Goal: Task Accomplishment & Management: Use online tool/utility

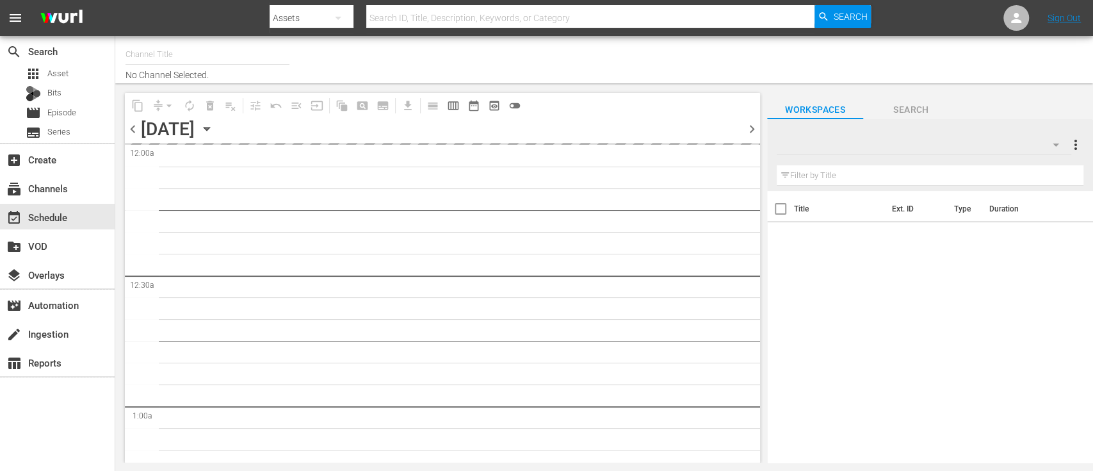
type input "Dark Matter TV (1570)"
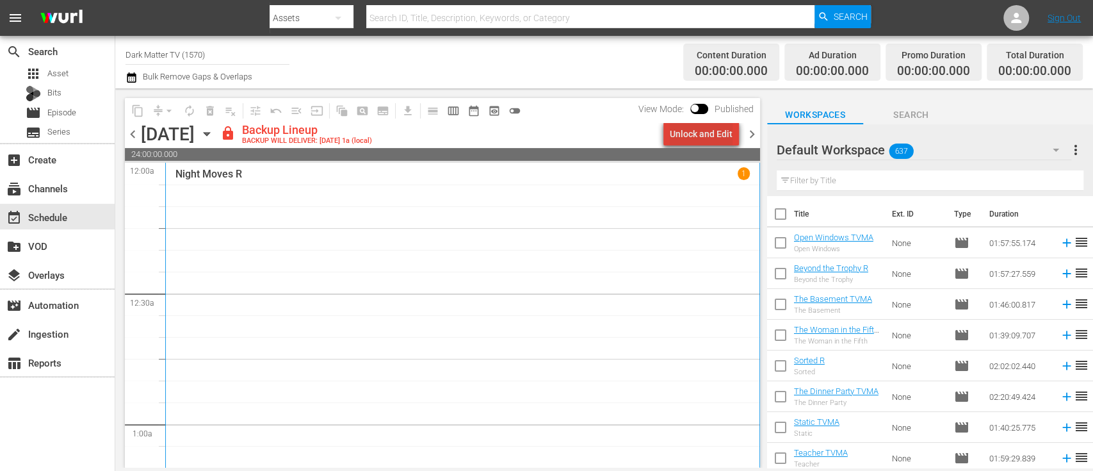
click at [714, 130] on div "Unlock and Edit" at bounding box center [701, 133] width 63 height 23
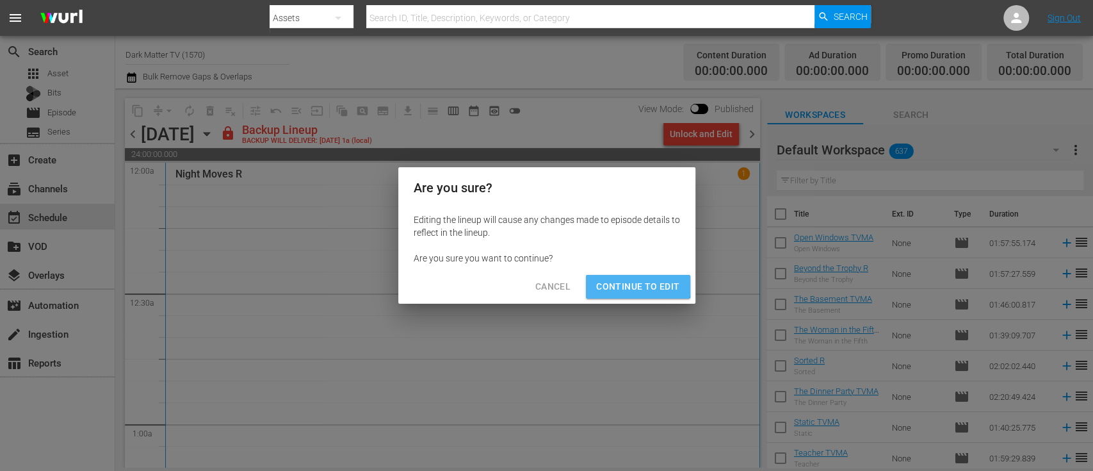
click at [622, 281] on span "Continue to Edit" at bounding box center [637, 286] width 83 height 16
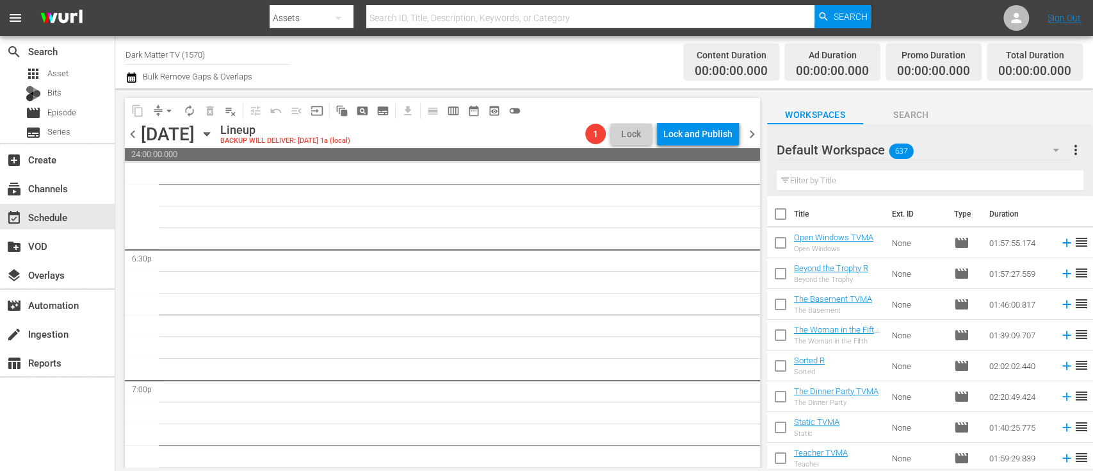
scroll to position [5104, 0]
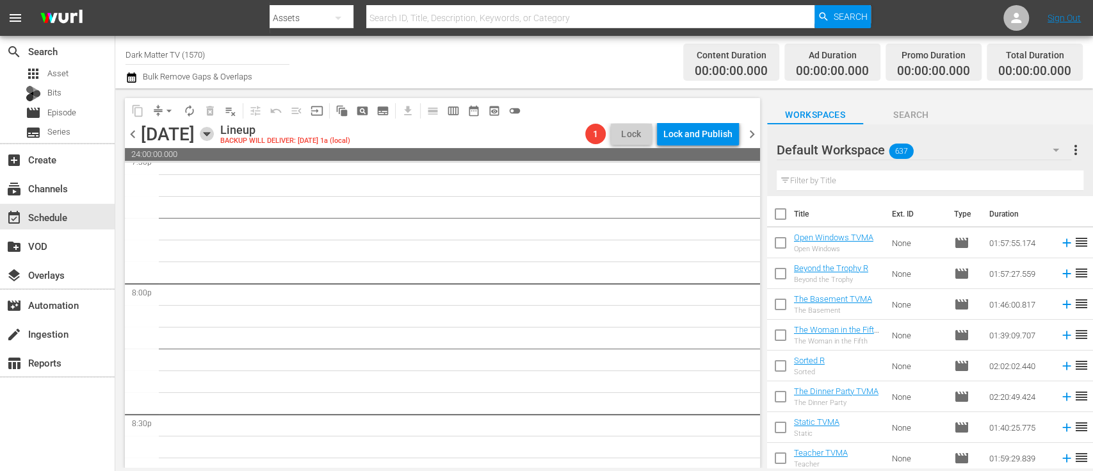
click at [214, 136] on icon "button" at bounding box center [207, 134] width 14 height 14
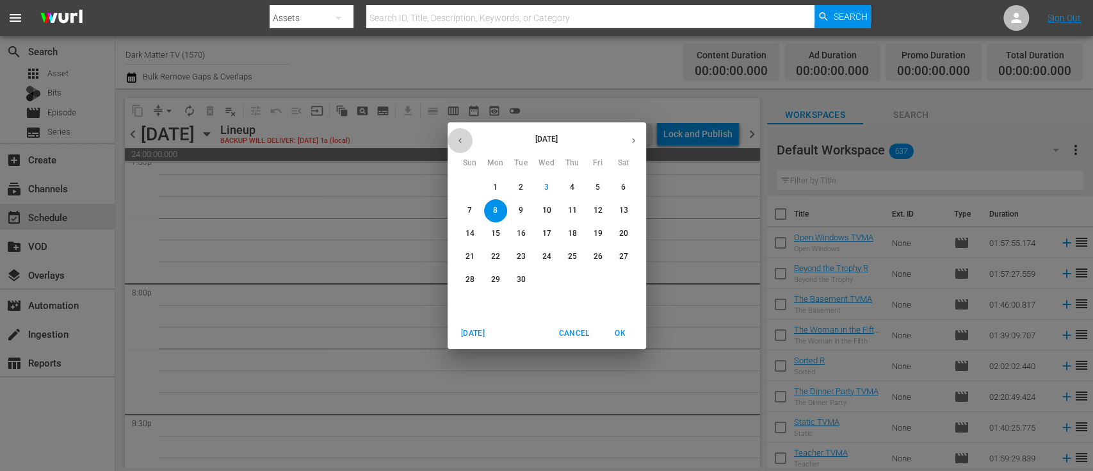
click at [456, 141] on icon "button" at bounding box center [460, 141] width 10 height 10
click at [495, 251] on p "18" at bounding box center [494, 256] width 9 height 11
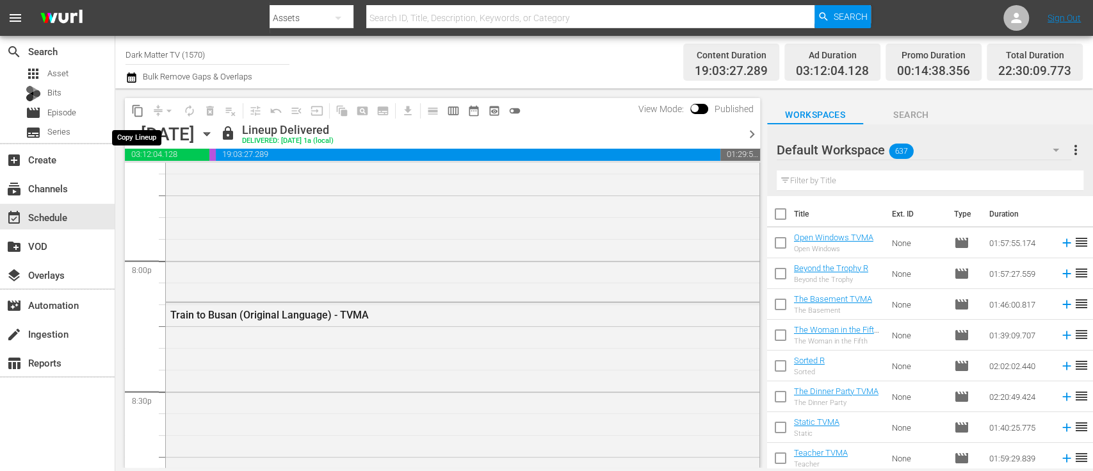
scroll to position [5017, 0]
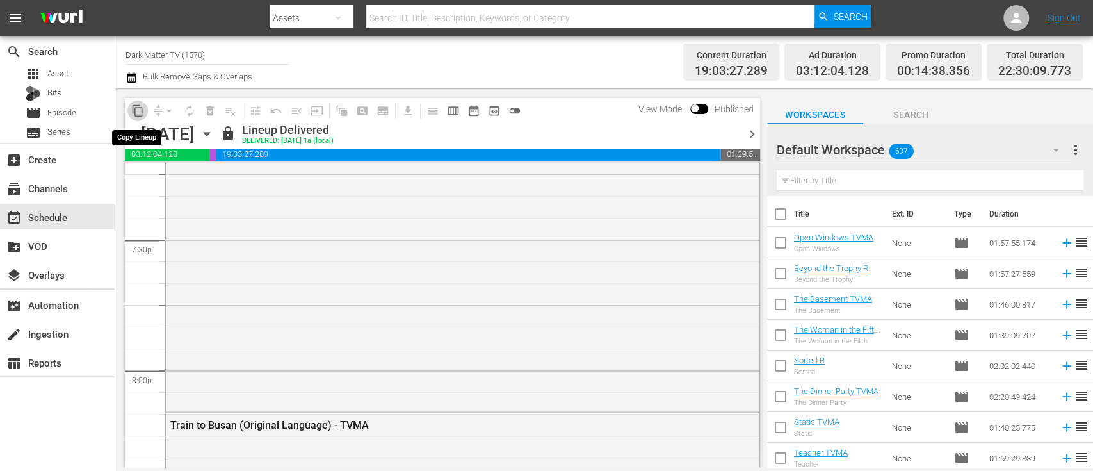
click at [139, 112] on span "content_copy" at bounding box center [137, 110] width 13 height 13
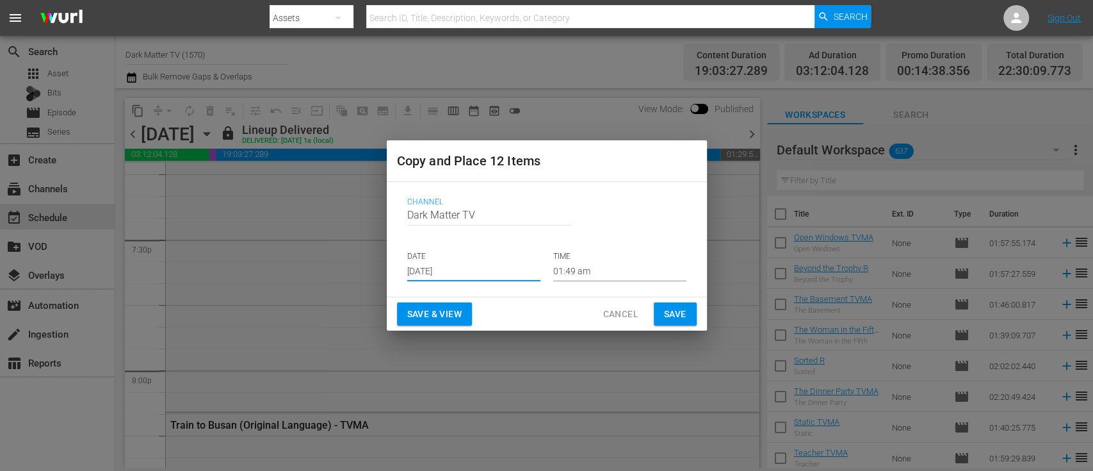
click at [468, 273] on input "[DATE]" at bounding box center [473, 271] width 133 height 19
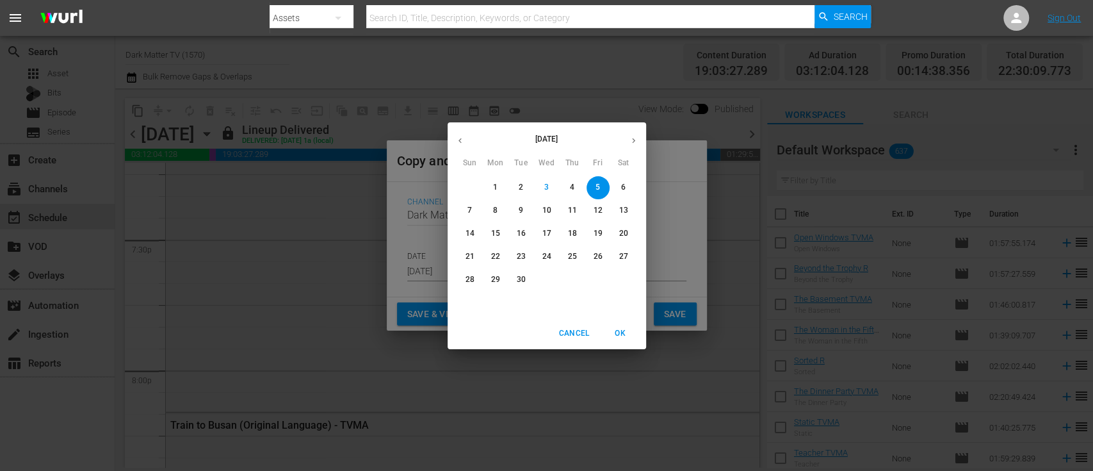
click at [497, 210] on p "8" at bounding box center [495, 210] width 4 height 11
type input "[DATE]"
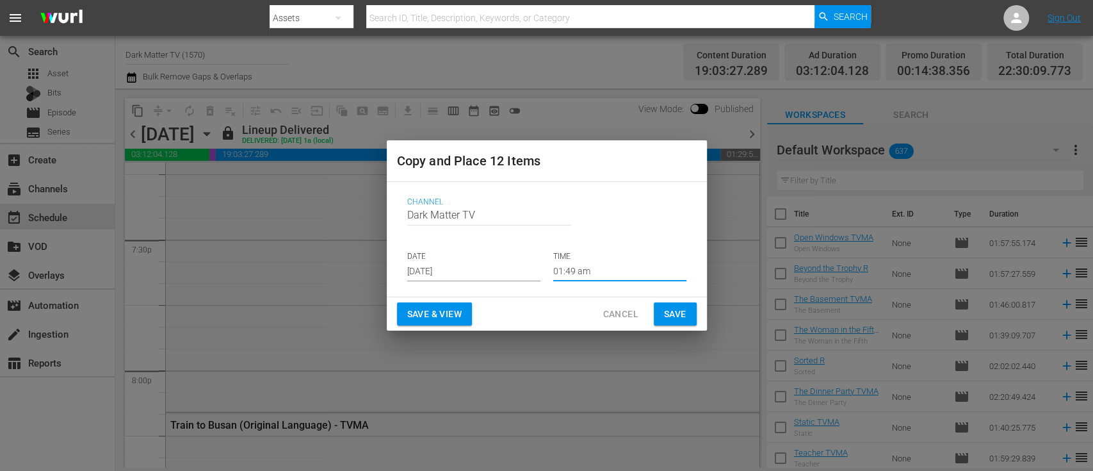
click at [615, 268] on input "01:49 am" at bounding box center [619, 271] width 133 height 19
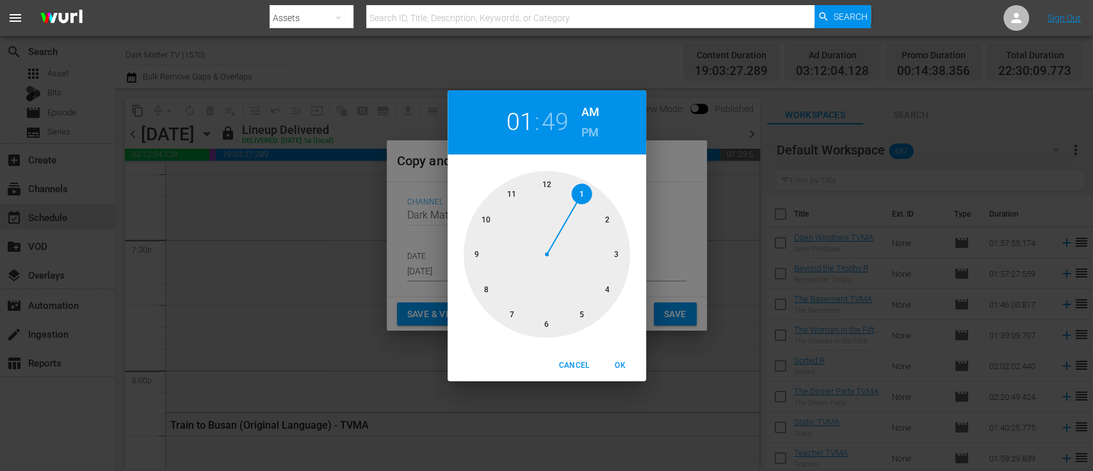
click at [552, 182] on div at bounding box center [547, 254] width 166 height 166
click at [624, 364] on span "OK" at bounding box center [620, 365] width 31 height 13
type input "12:49 am"
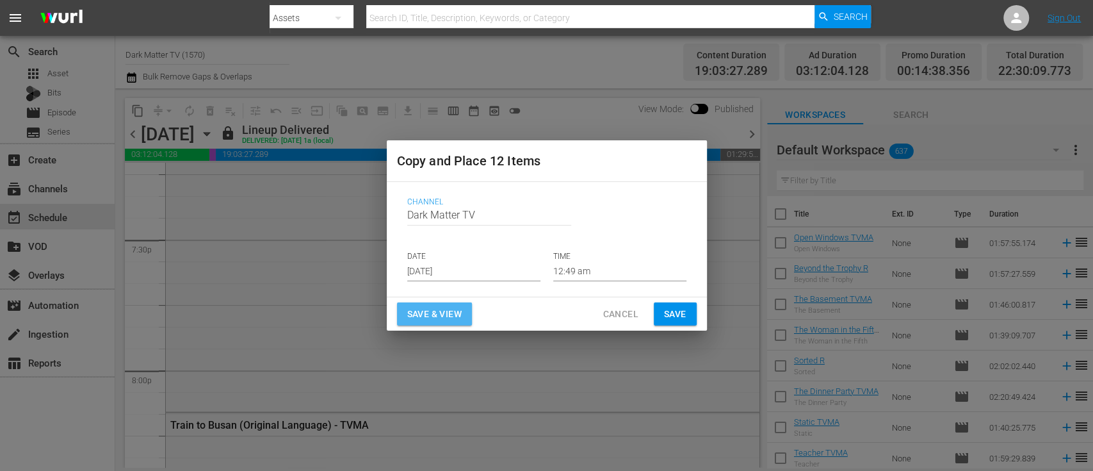
click at [433, 314] on span "Save & View" at bounding box center [434, 314] width 54 height 16
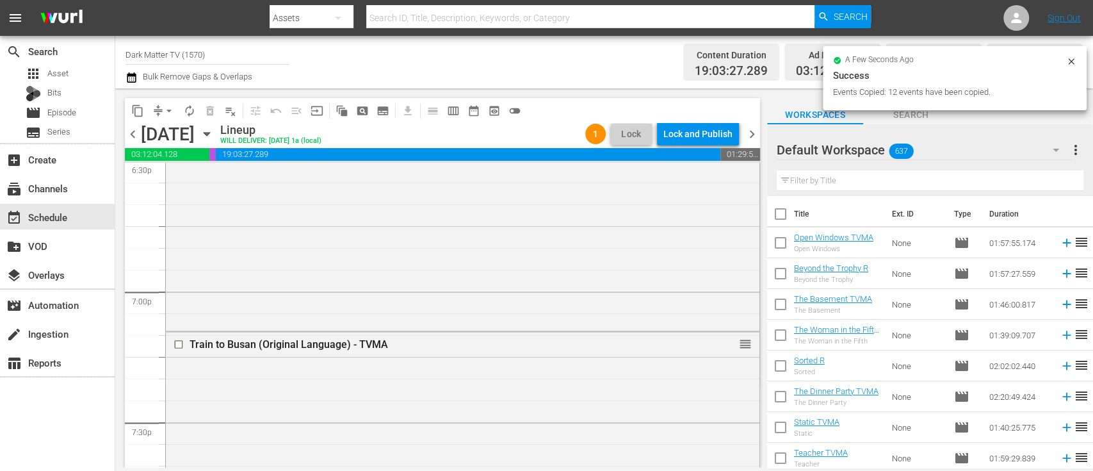
scroll to position [4833, 0]
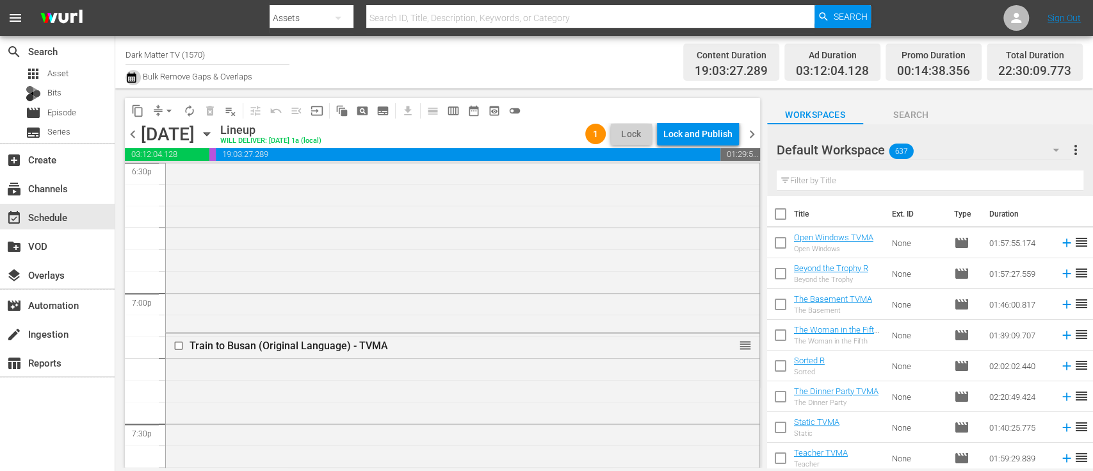
click at [129, 79] on icon "button" at bounding box center [131, 77] width 12 height 15
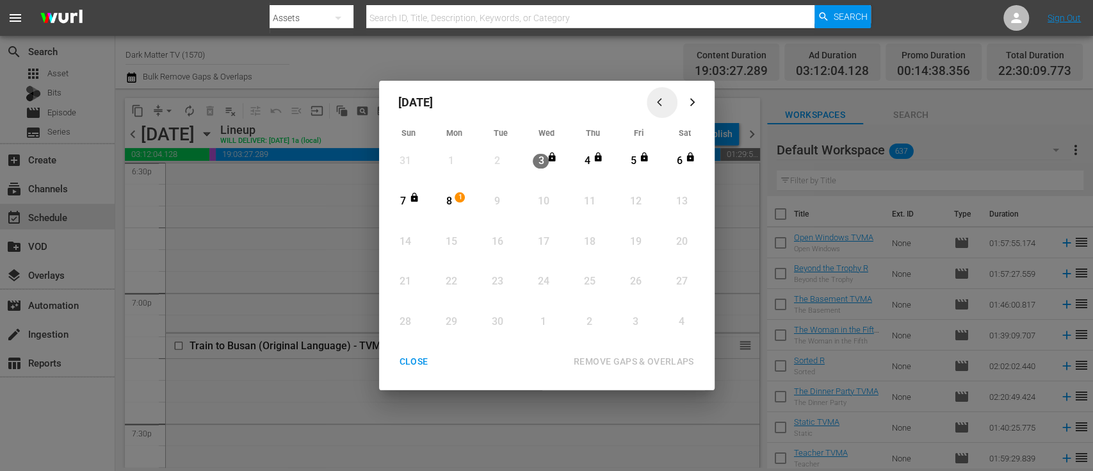
click at [667, 104] on div "button" at bounding box center [661, 102] width 15 height 10
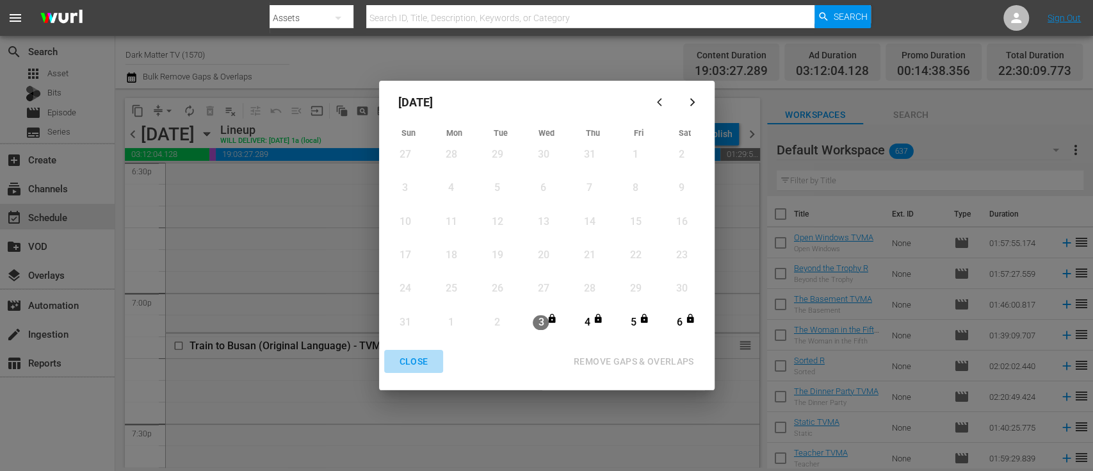
click at [417, 357] on div "CLOSE" at bounding box center [413, 361] width 49 height 16
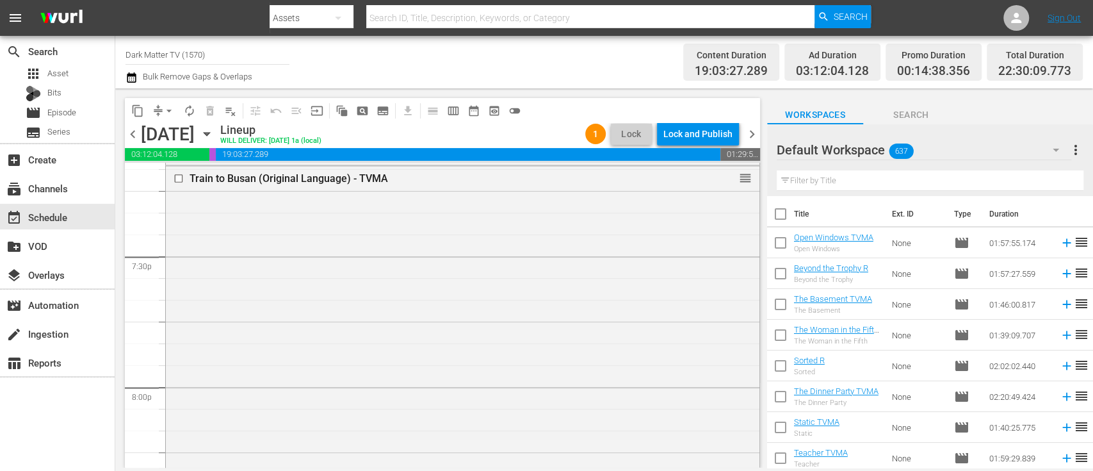
scroll to position [4923, 0]
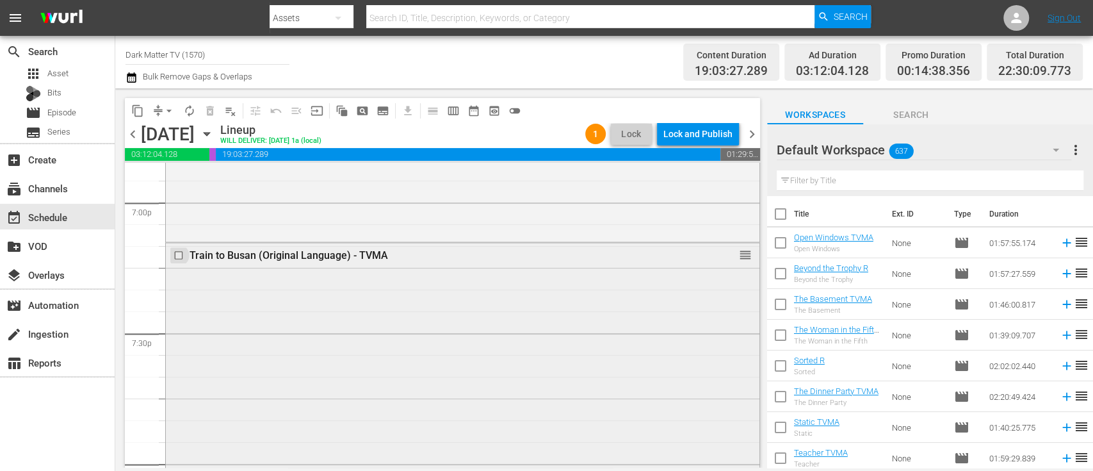
click at [181, 256] on input "checkbox" at bounding box center [179, 255] width 13 height 11
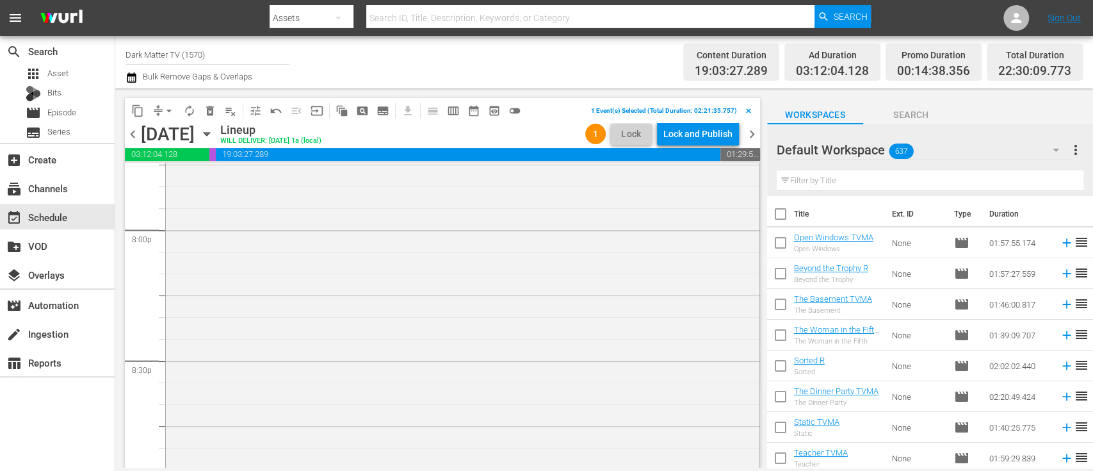
scroll to position [5157, 0]
click at [211, 113] on span "delete_forever_outlined" at bounding box center [210, 110] width 13 height 13
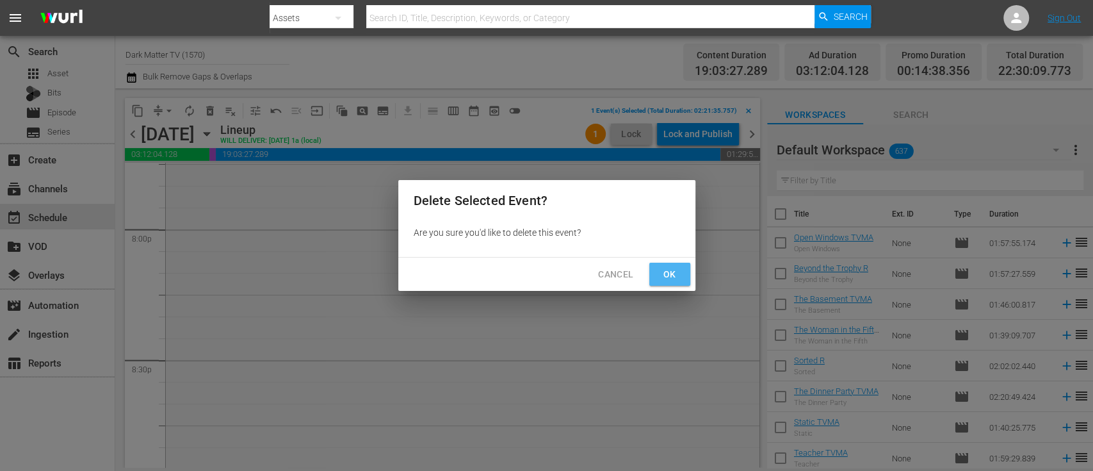
click at [666, 271] on span "Ok" at bounding box center [669, 274] width 20 height 16
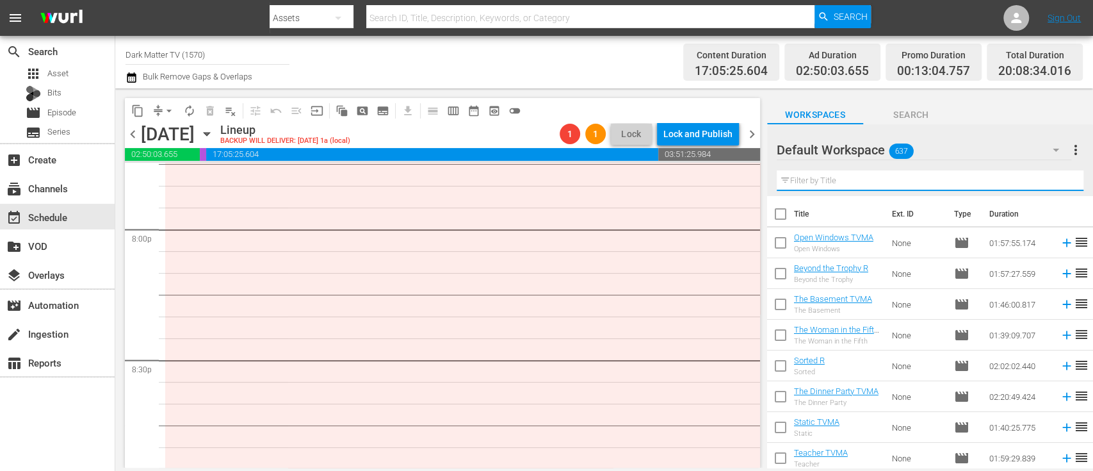
click at [830, 175] on input "text" at bounding box center [930, 180] width 307 height 20
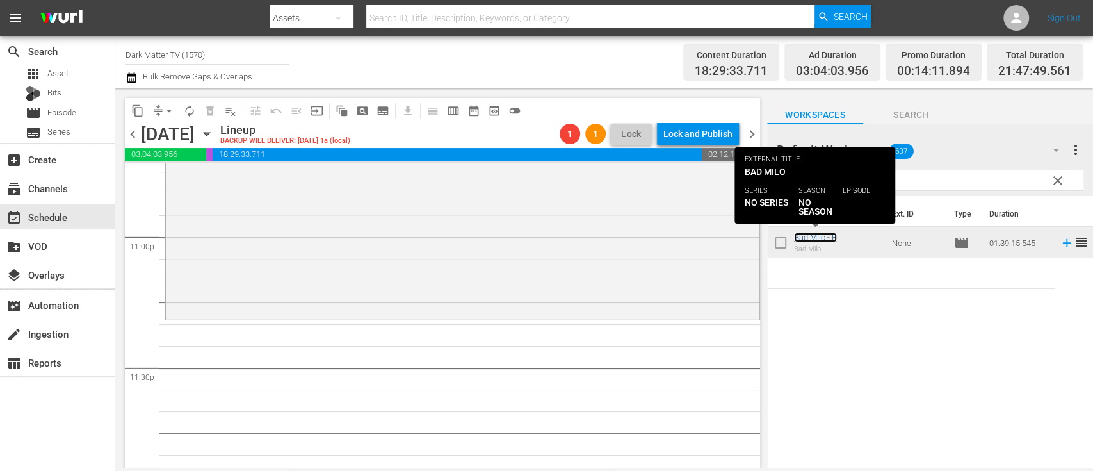
scroll to position [5964, 0]
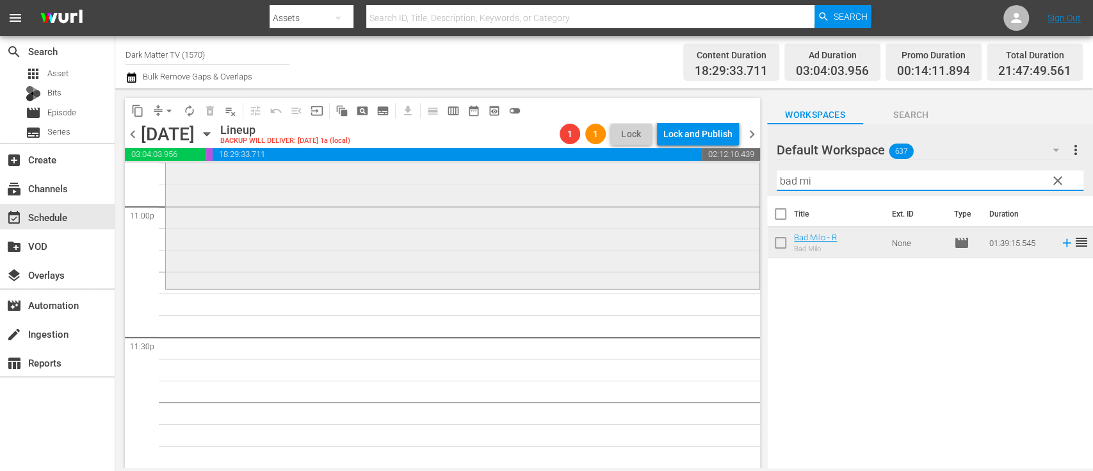
drag, startPoint x: 820, startPoint y: 182, endPoint x: 683, endPoint y: 191, distance: 137.3
click at [683, 191] on div "content_copy compress arrow_drop_down autorenew_outlined delete_forever_outline…" at bounding box center [604, 277] width 978 height 379
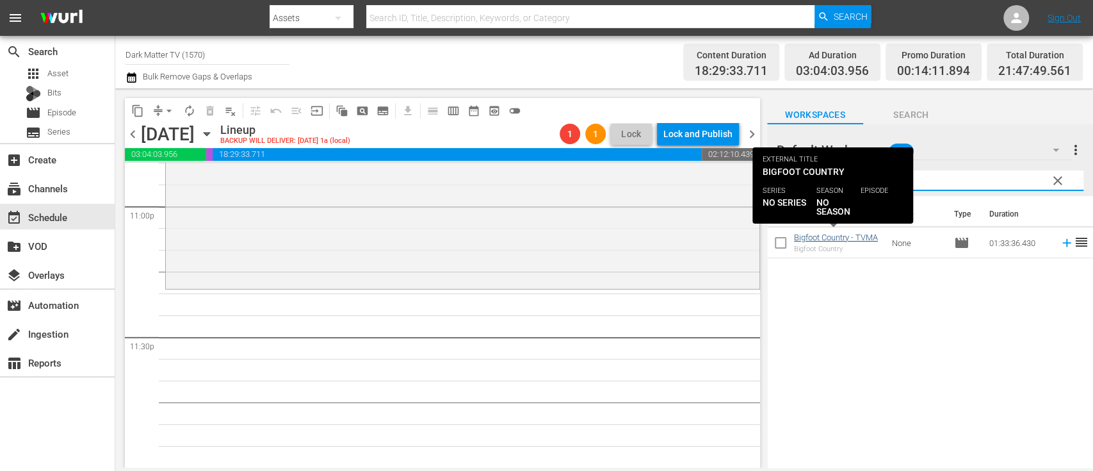
type input "bigf"
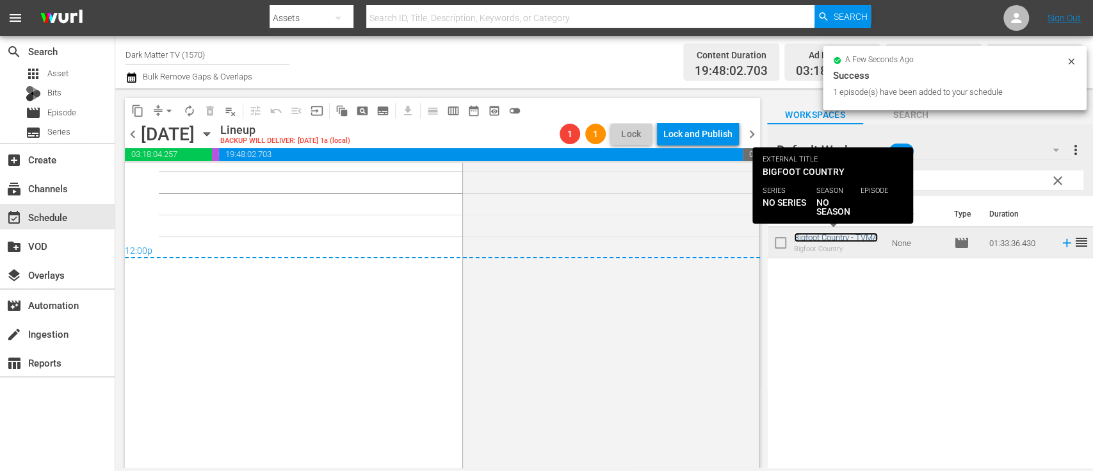
scroll to position [6176, 0]
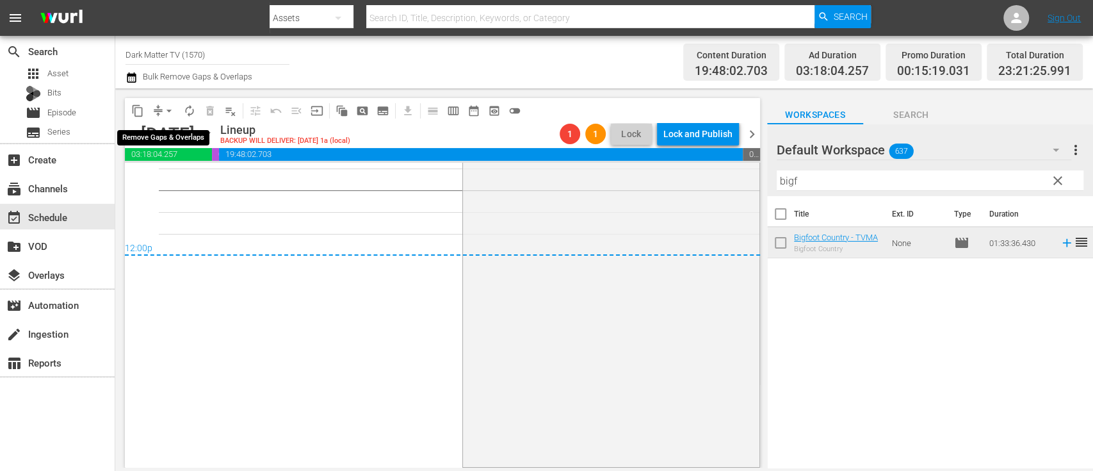
click at [170, 111] on span "arrow_drop_down" at bounding box center [169, 110] width 13 height 13
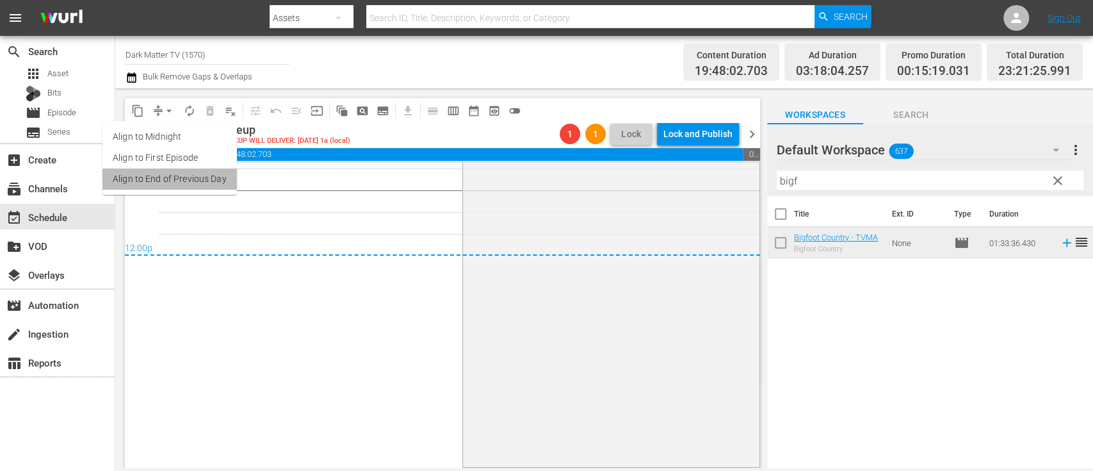
click at [197, 182] on li "Align to End of Previous Day" at bounding box center [169, 178] width 134 height 21
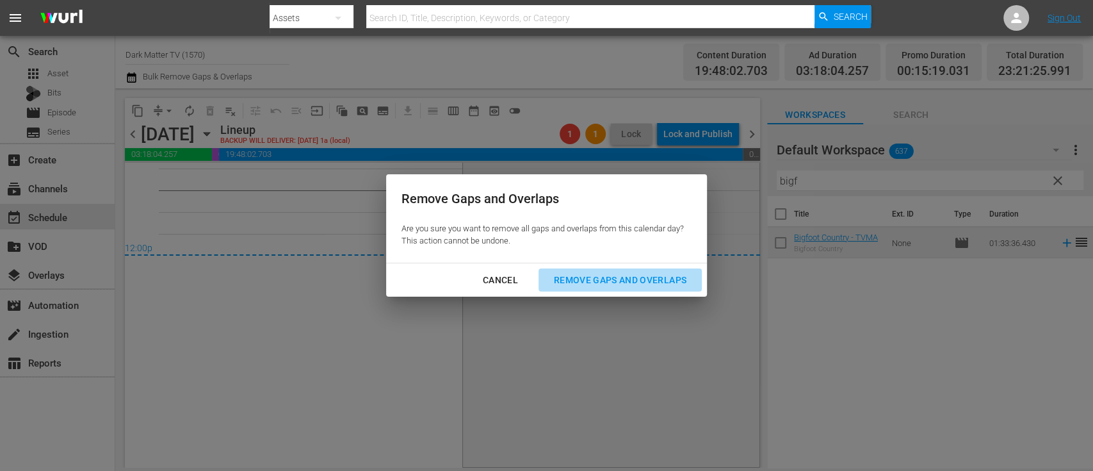
click at [589, 278] on div "Remove Gaps and Overlaps" at bounding box center [620, 280] width 153 height 16
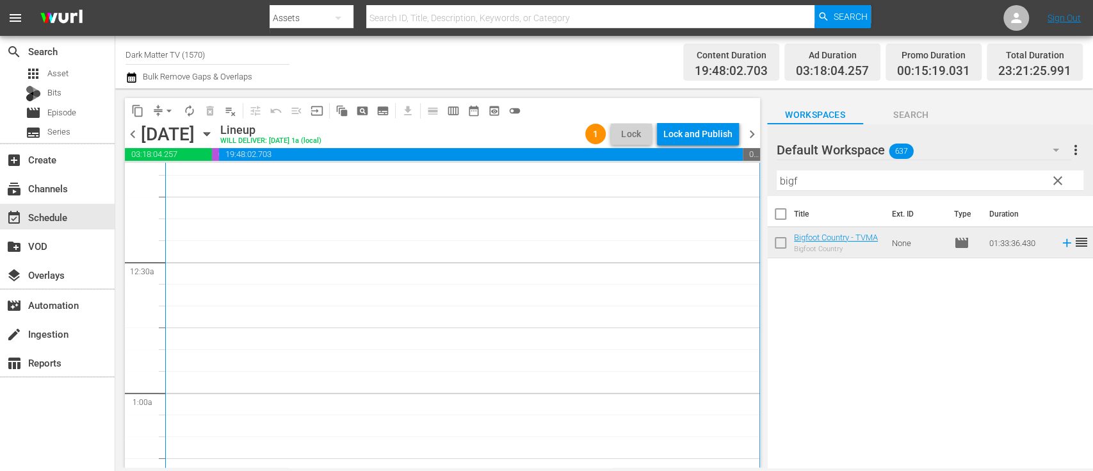
scroll to position [0, 0]
click at [745, 131] on span "chevron_right" at bounding box center [752, 134] width 16 height 16
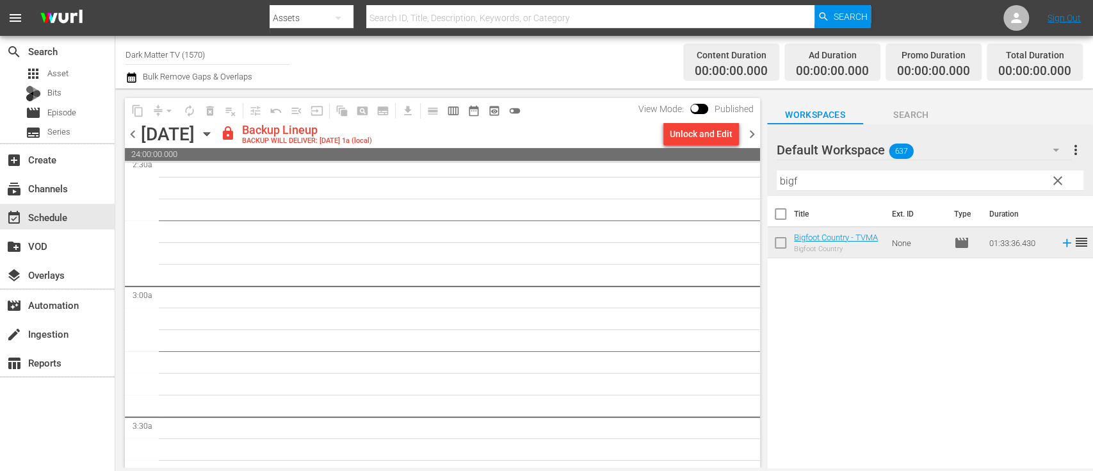
scroll to position [664, 0]
click at [133, 135] on span "chevron_left" at bounding box center [133, 134] width 16 height 16
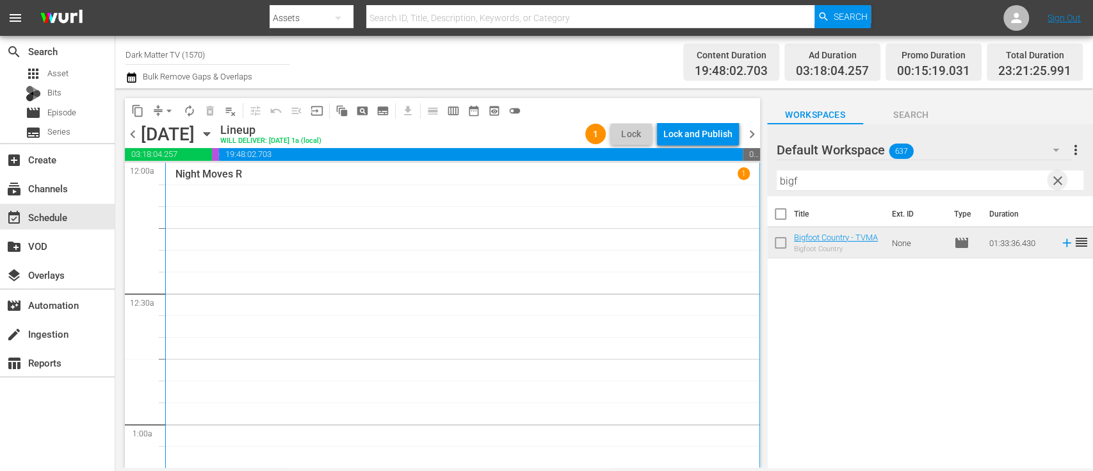
click at [1059, 180] on span "clear" at bounding box center [1057, 180] width 15 height 15
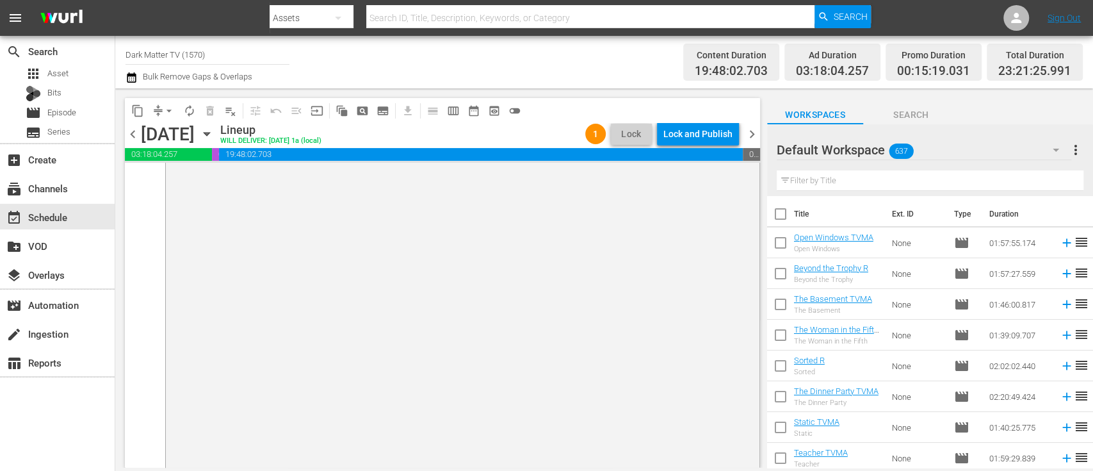
scroll to position [6332, 0]
click at [687, 130] on div "Lock and Publish" at bounding box center [697, 133] width 69 height 23
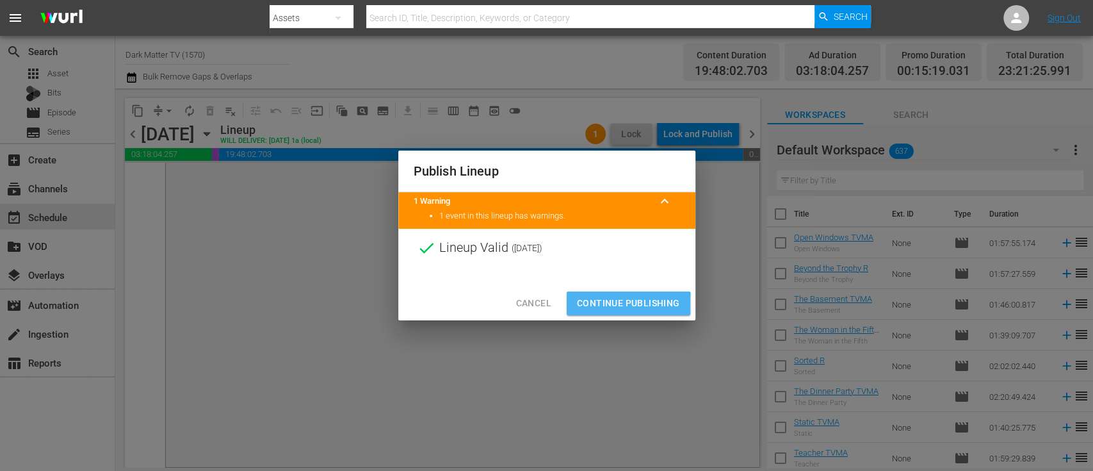
click at [620, 306] on span "Continue Publishing" at bounding box center [628, 303] width 103 height 16
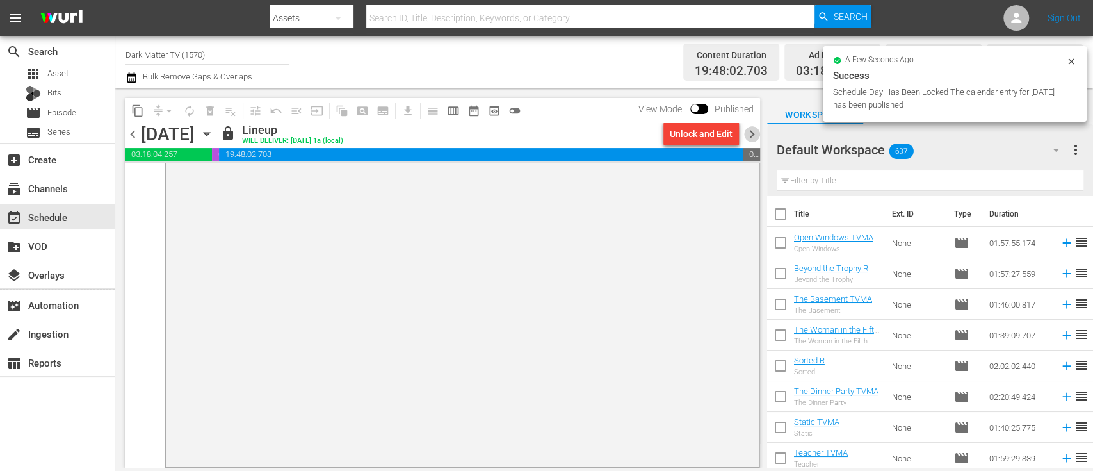
click at [757, 131] on span "chevron_right" at bounding box center [752, 134] width 16 height 16
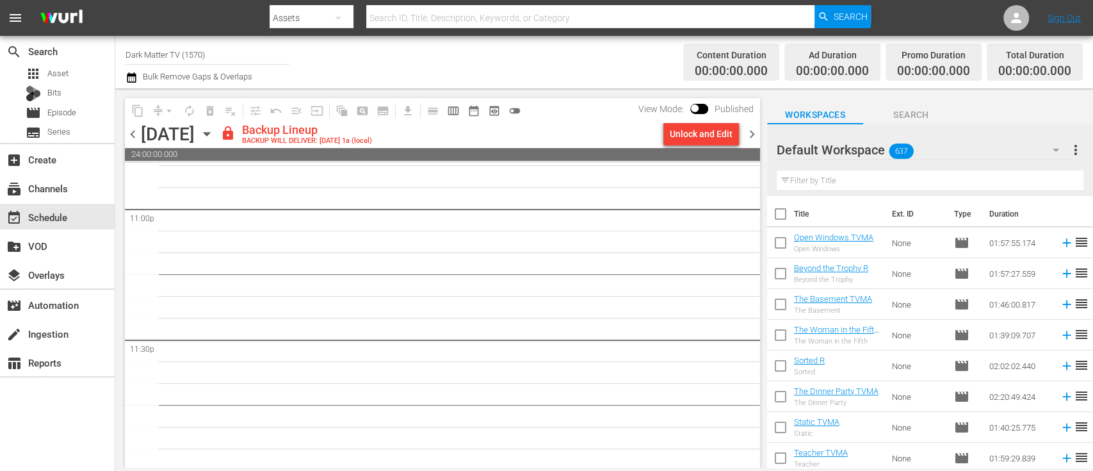
scroll to position [5964, 0]
